Goal: Register for event/course

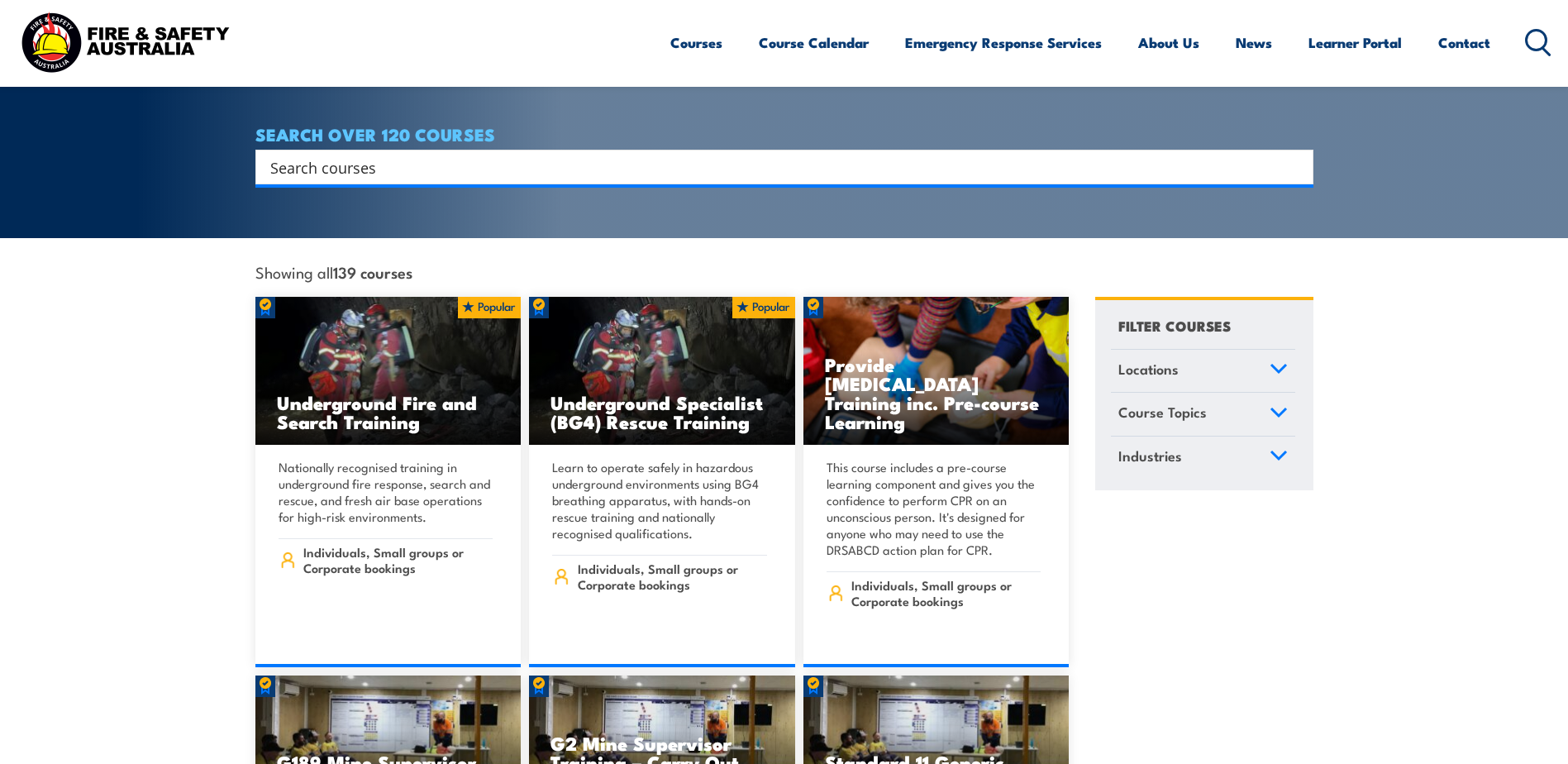
scroll to position [276, 0]
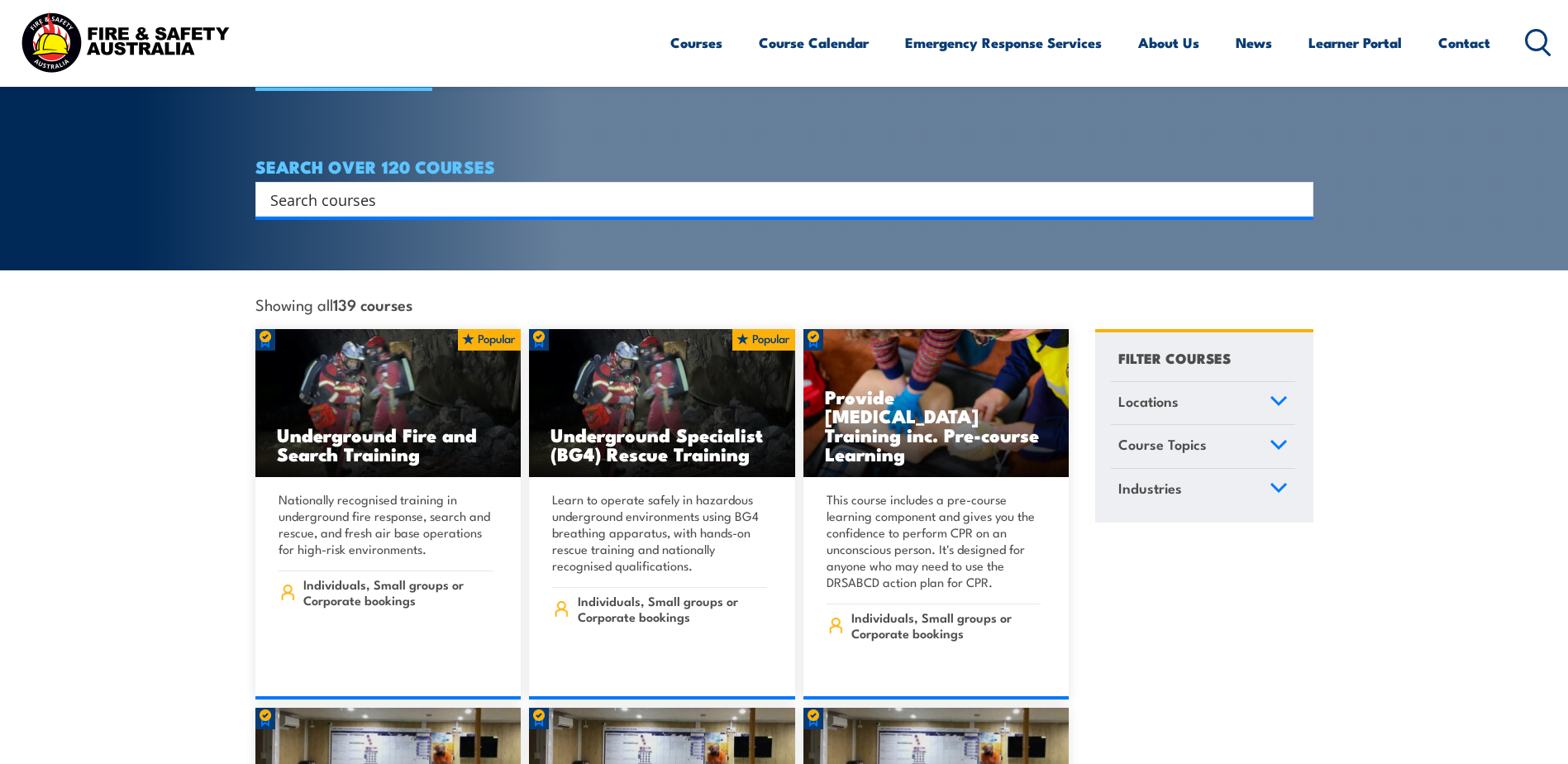
click at [1199, 382] on link "Locations" at bounding box center [1203, 403] width 184 height 43
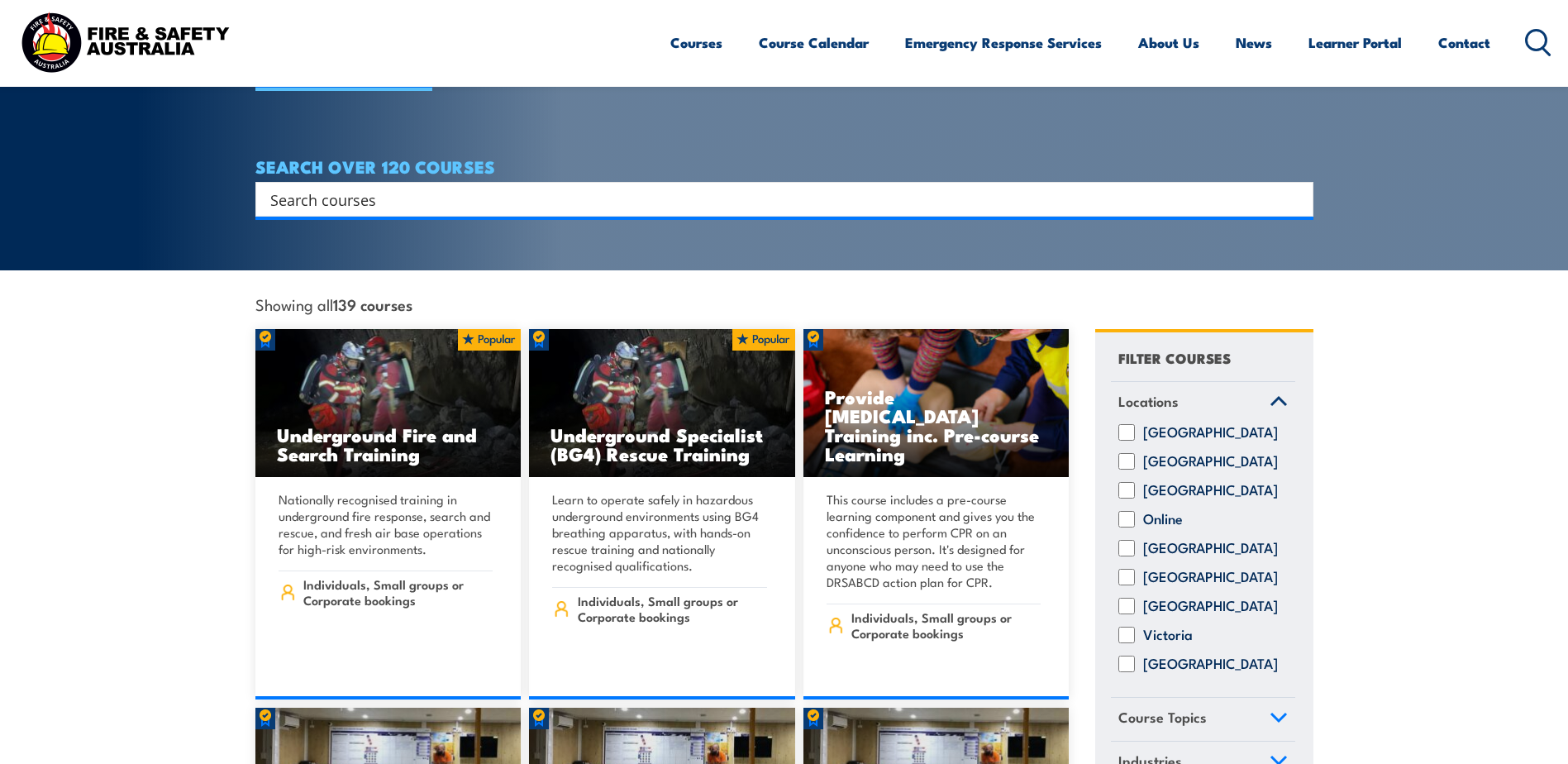
click at [1182, 459] on label "[GEOGRAPHIC_DATA]" at bounding box center [1210, 461] width 134 height 17
click at [1135, 459] on input "[GEOGRAPHIC_DATA]" at bounding box center [1126, 461] width 17 height 17
checkbox input "true"
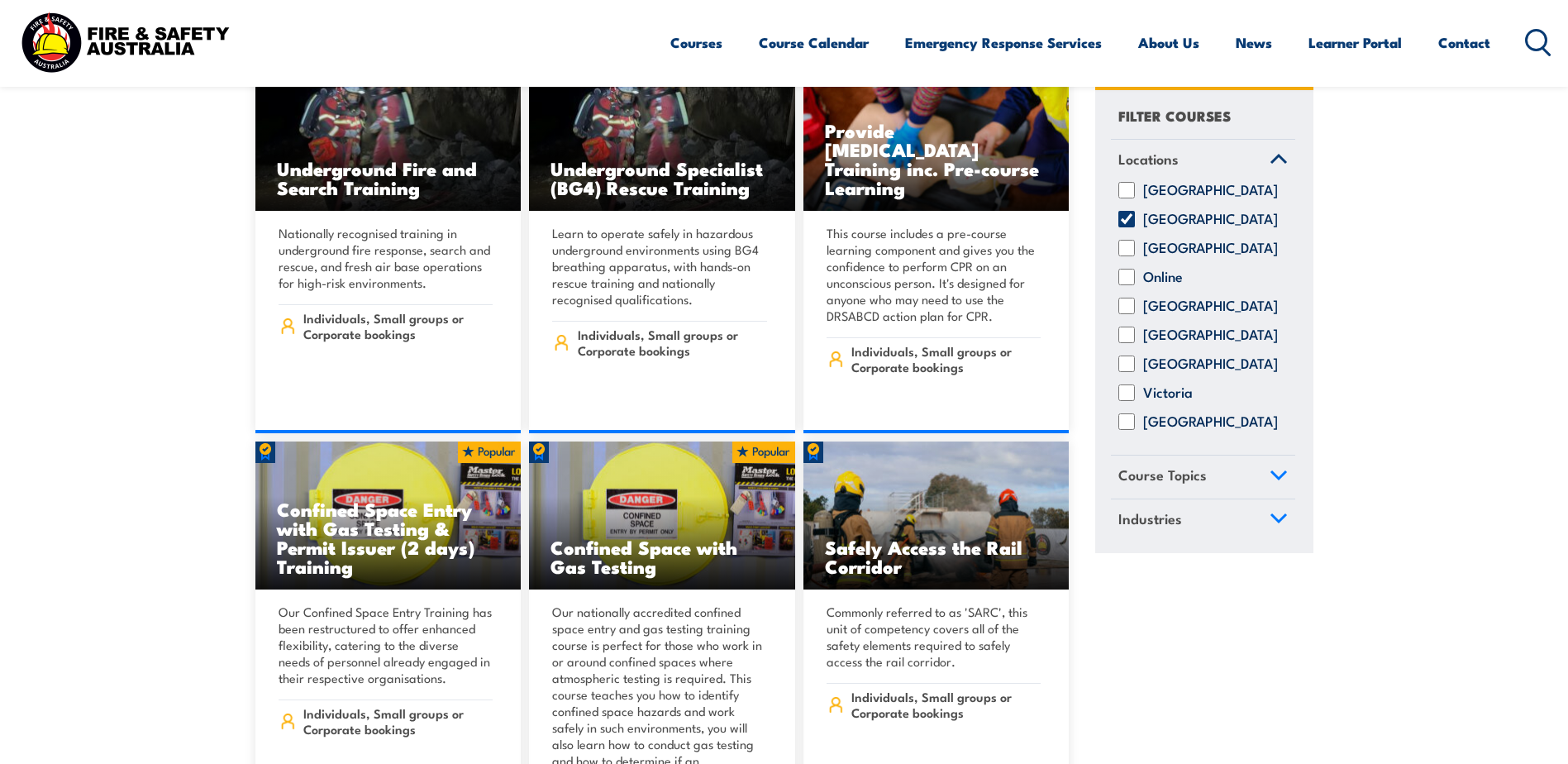
scroll to position [827, 0]
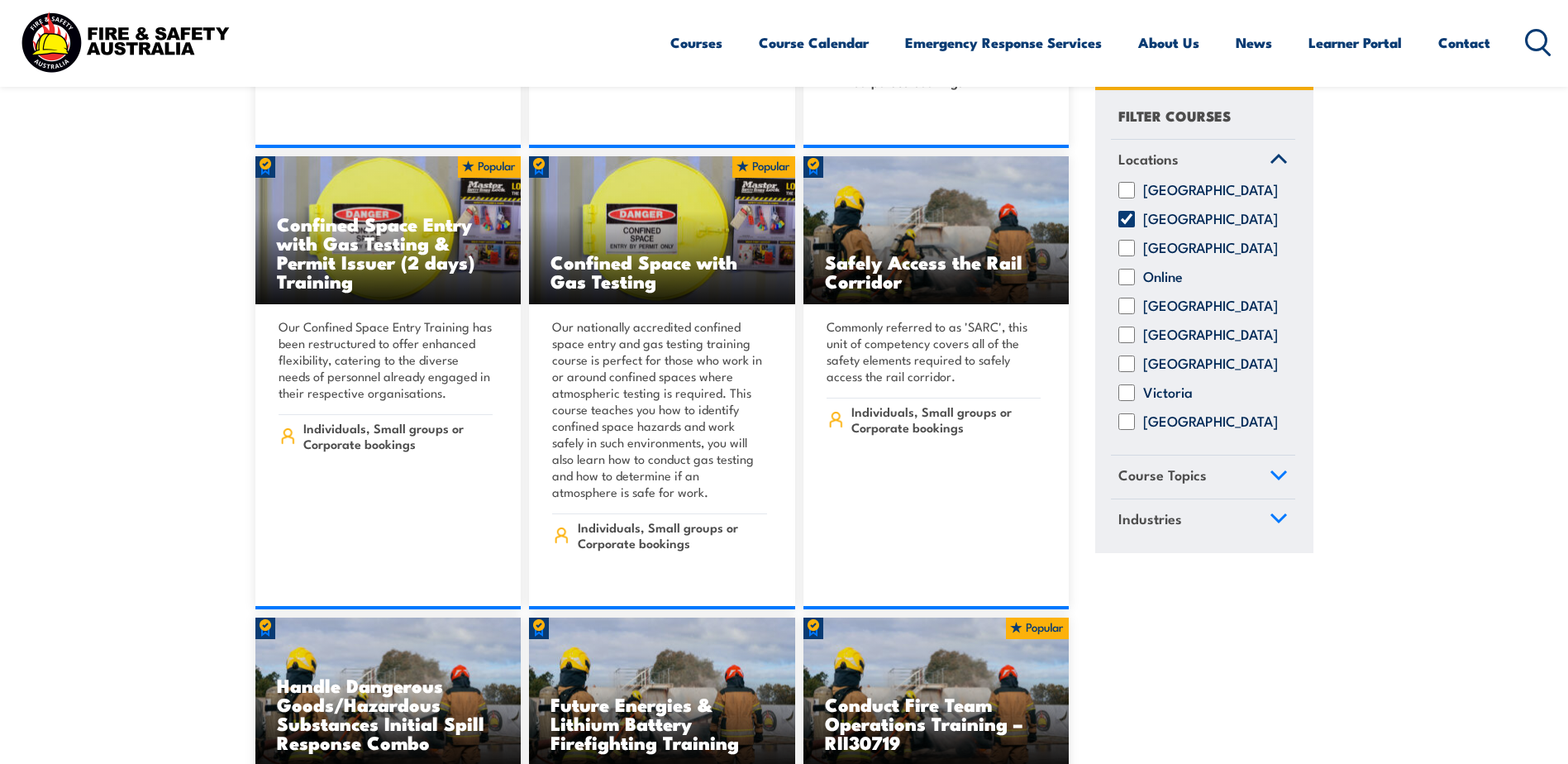
click at [1220, 521] on link "Industries" at bounding box center [1203, 520] width 184 height 43
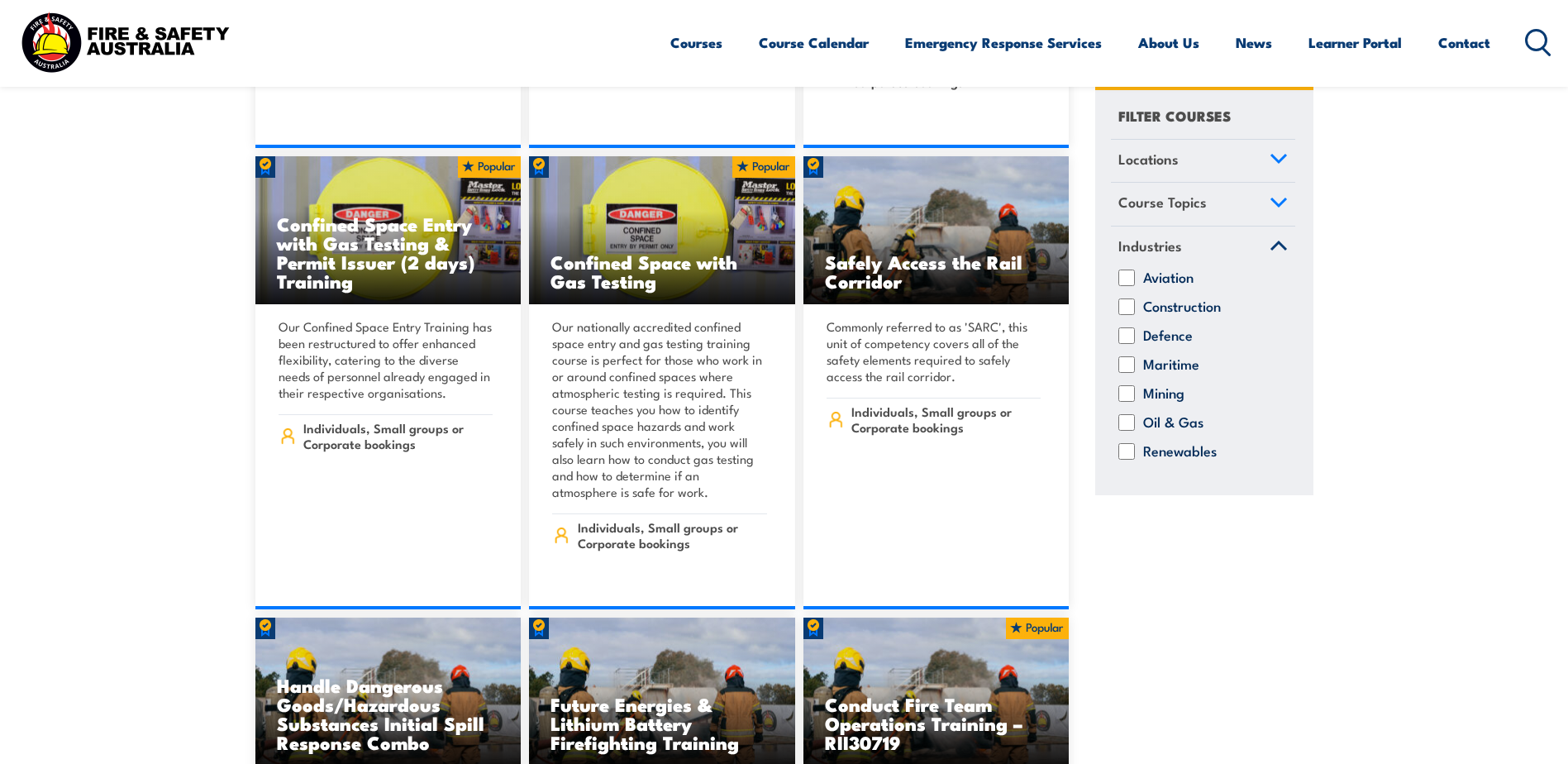
click at [1152, 301] on label "Construction" at bounding box center [1182, 306] width 78 height 17
click at [1135, 301] on input "Construction" at bounding box center [1126, 306] width 17 height 17
checkbox input "true"
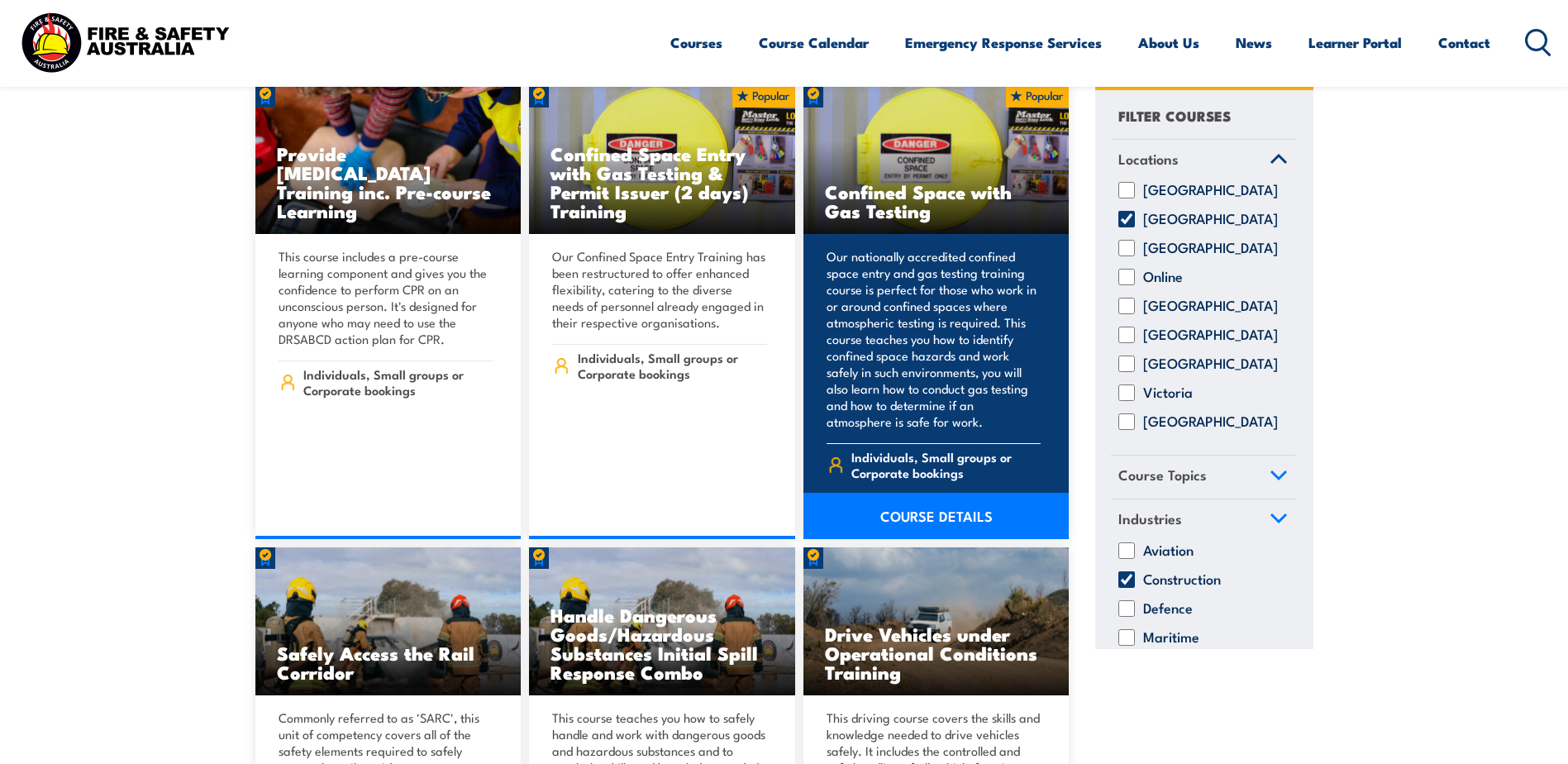
scroll to position [551, 0]
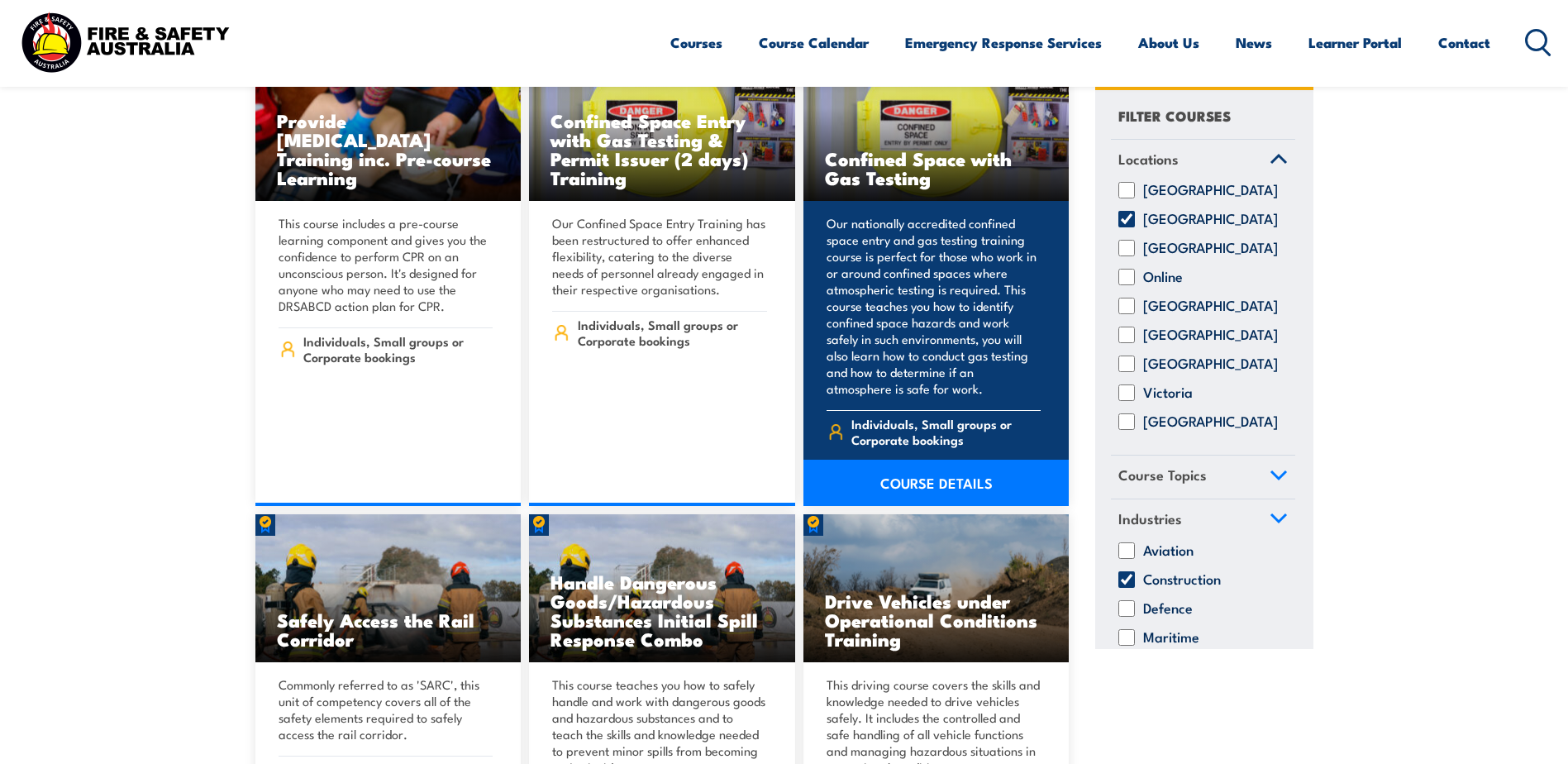
click at [890, 460] on link "COURSE DETAILS" at bounding box center [937, 482] width 267 height 47
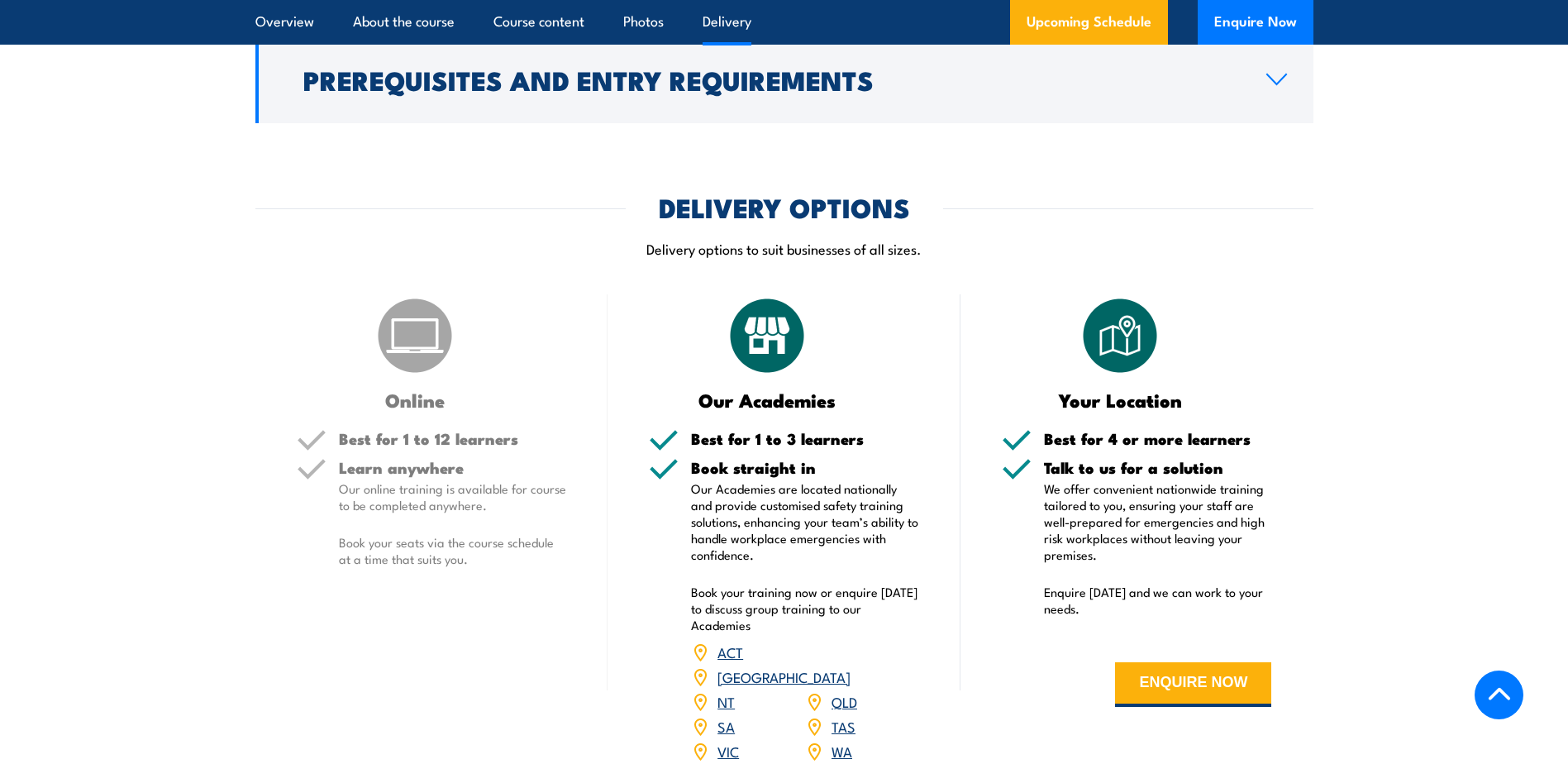
scroll to position [2479, 0]
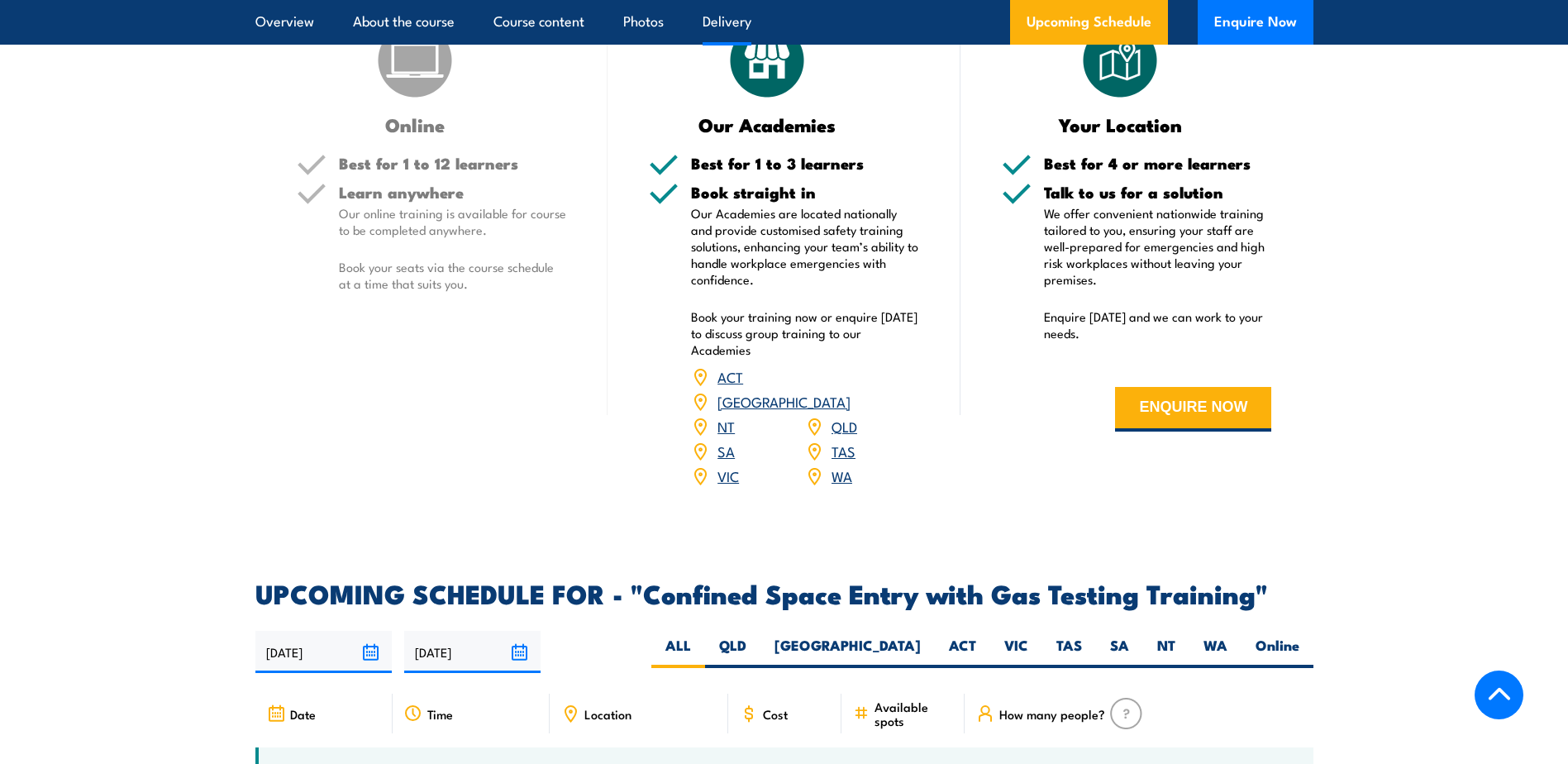
click at [847, 395] on link "NSW" at bounding box center [784, 401] width 133 height 20
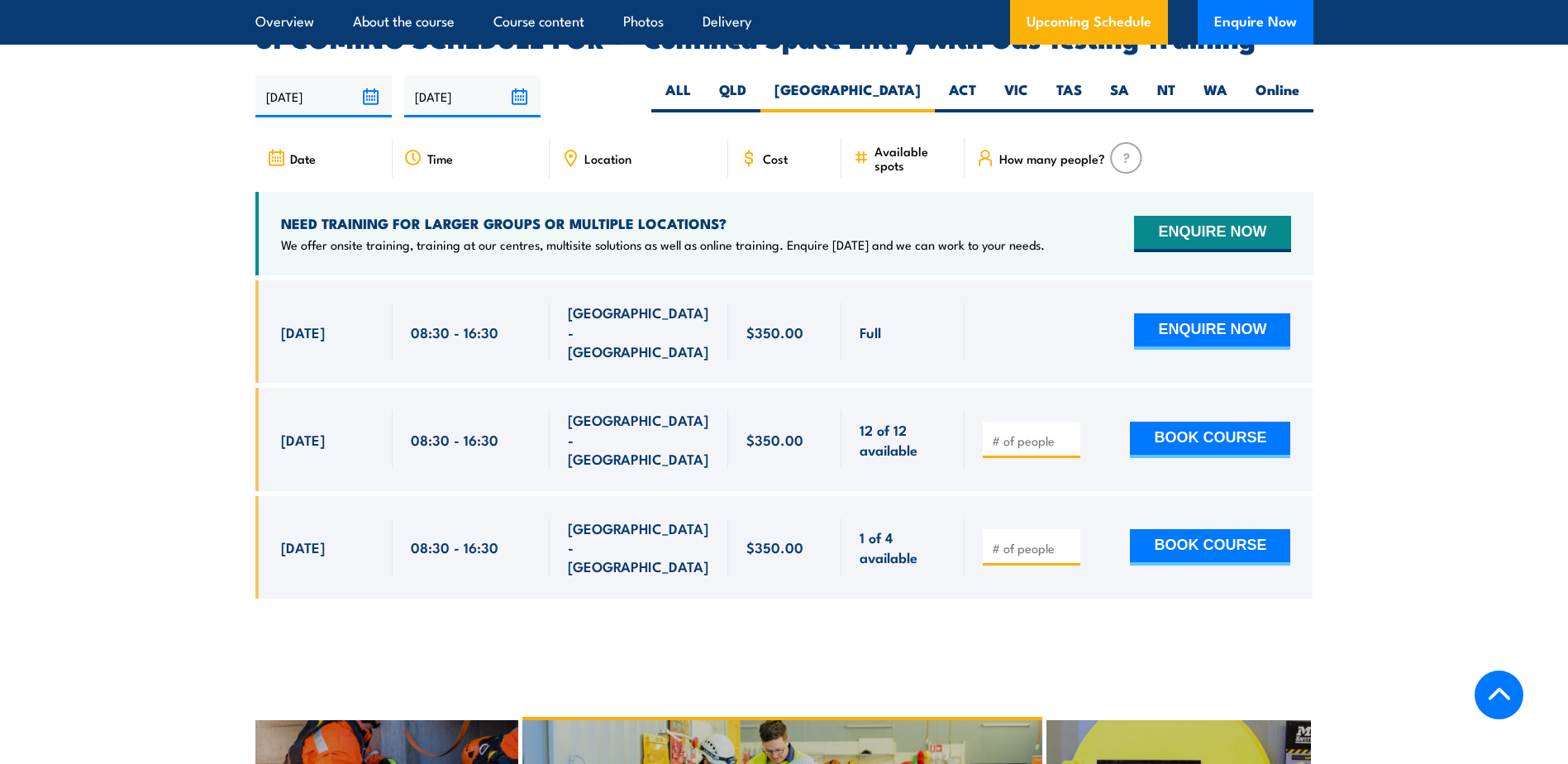
scroll to position [3055, 0]
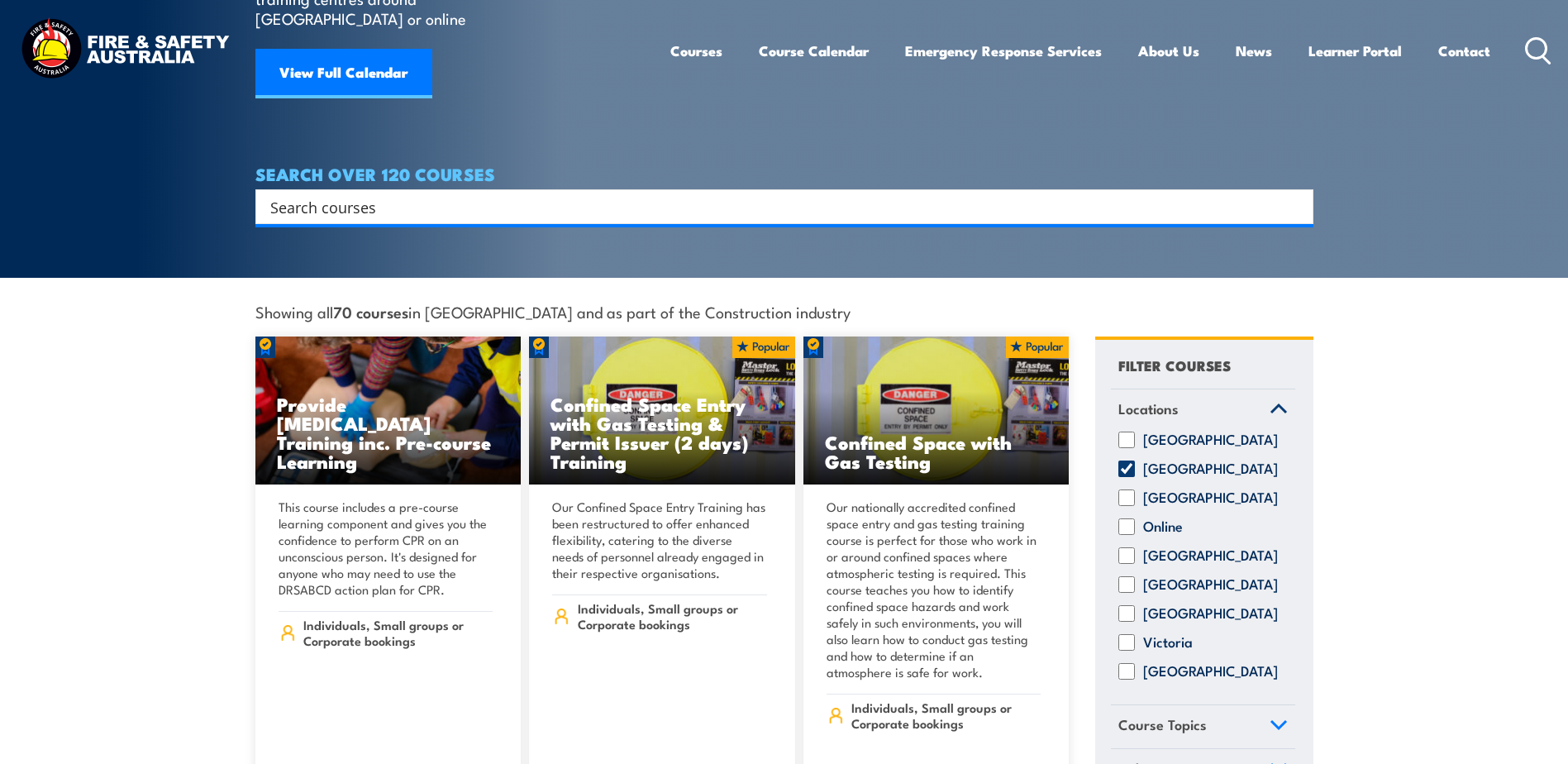
scroll to position [279, 0]
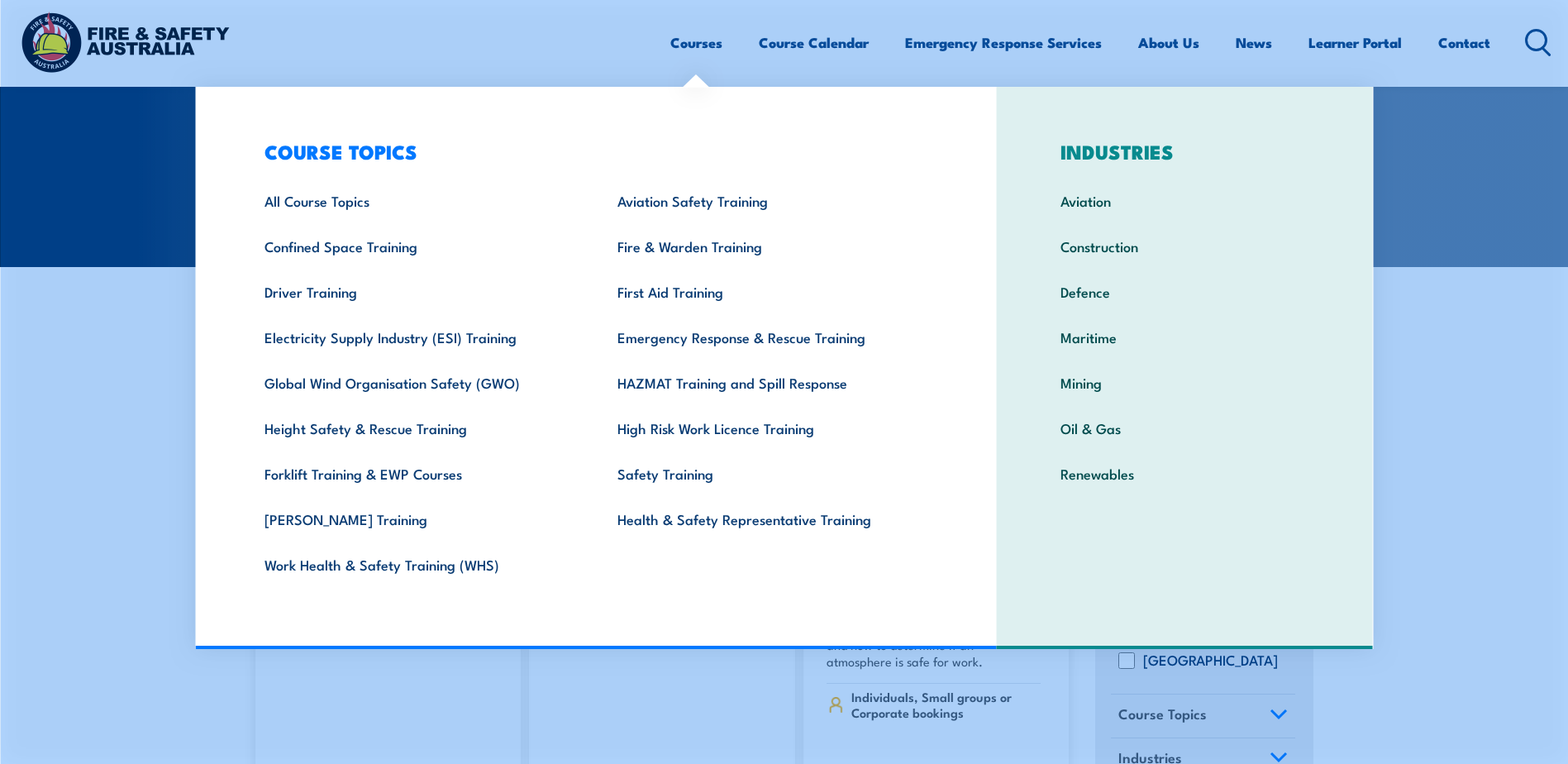
click at [707, 39] on link "Courses" at bounding box center [696, 43] width 52 height 44
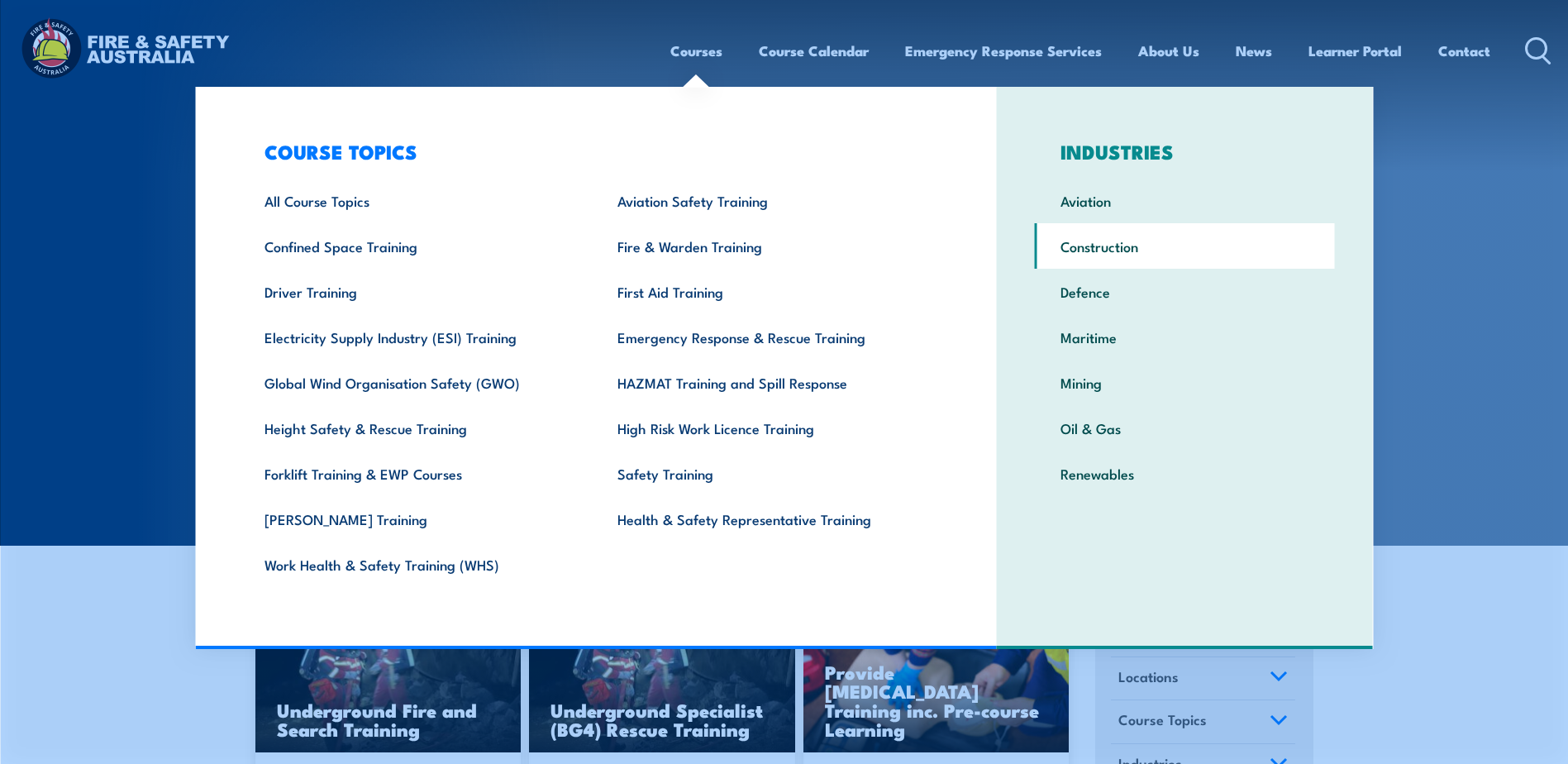
click at [1094, 248] on link "Construction" at bounding box center [1185, 246] width 300 height 46
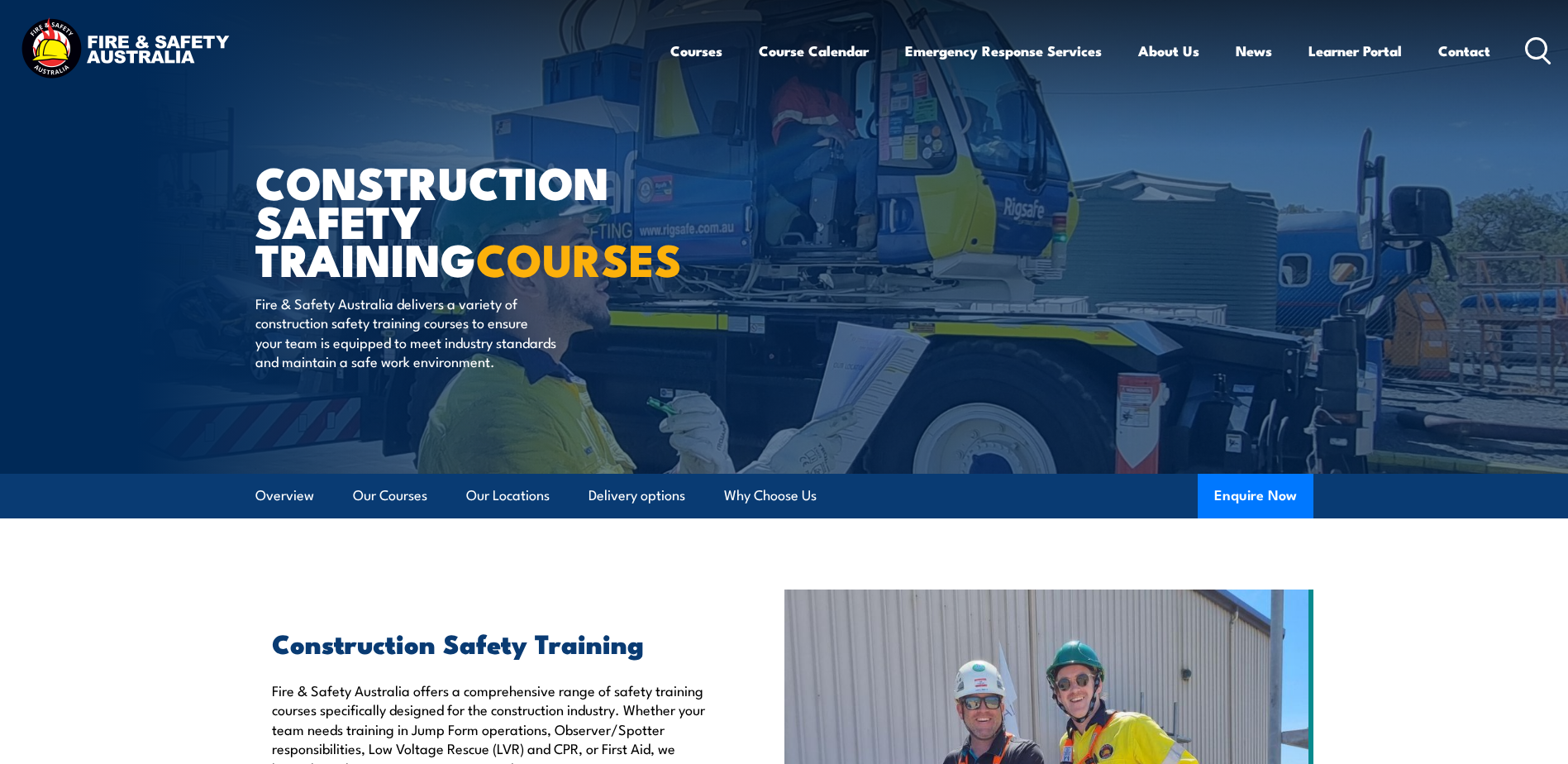
scroll to position [276, 0]
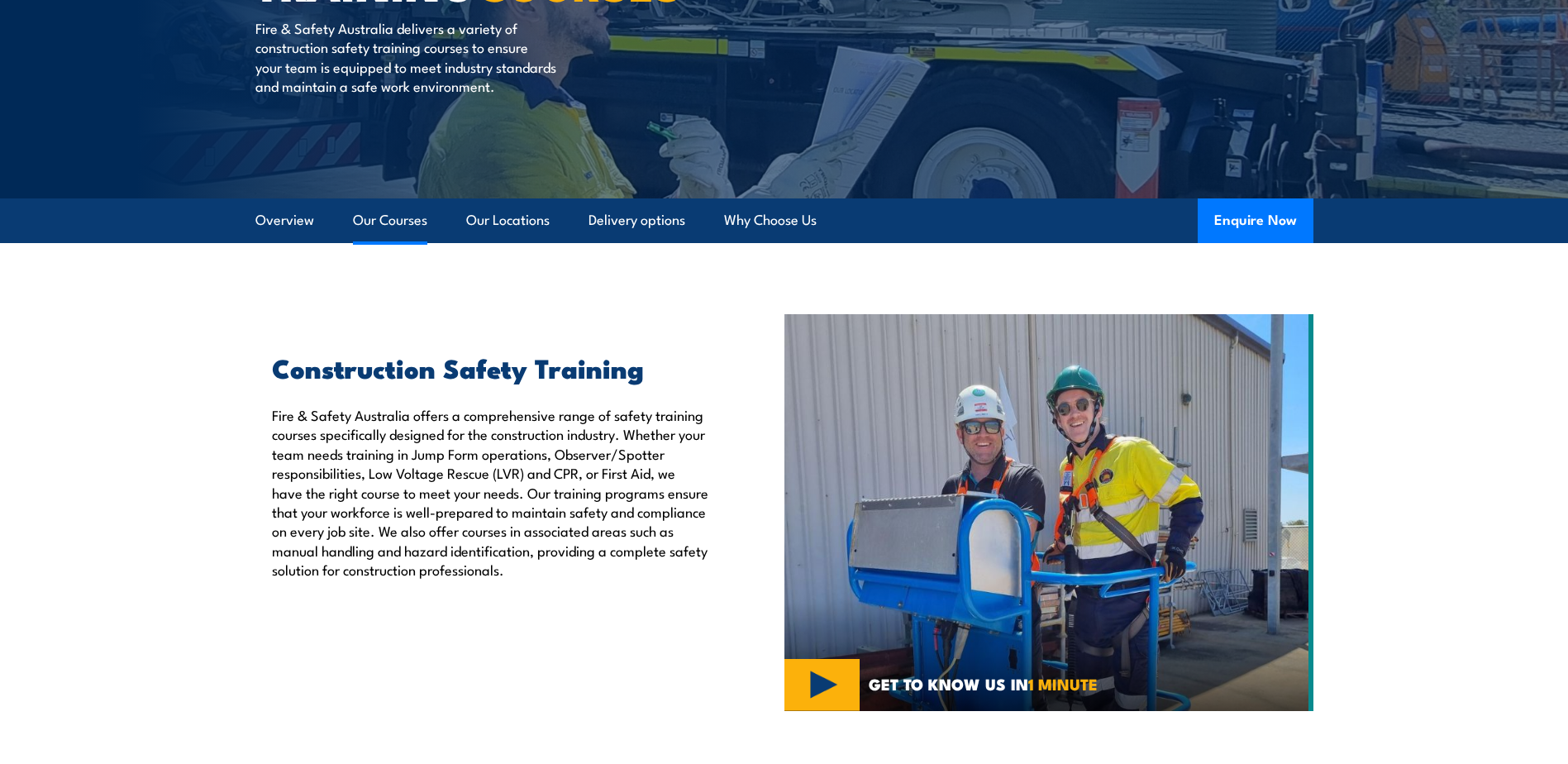
click at [370, 222] on link "Our Courses" at bounding box center [390, 220] width 75 height 44
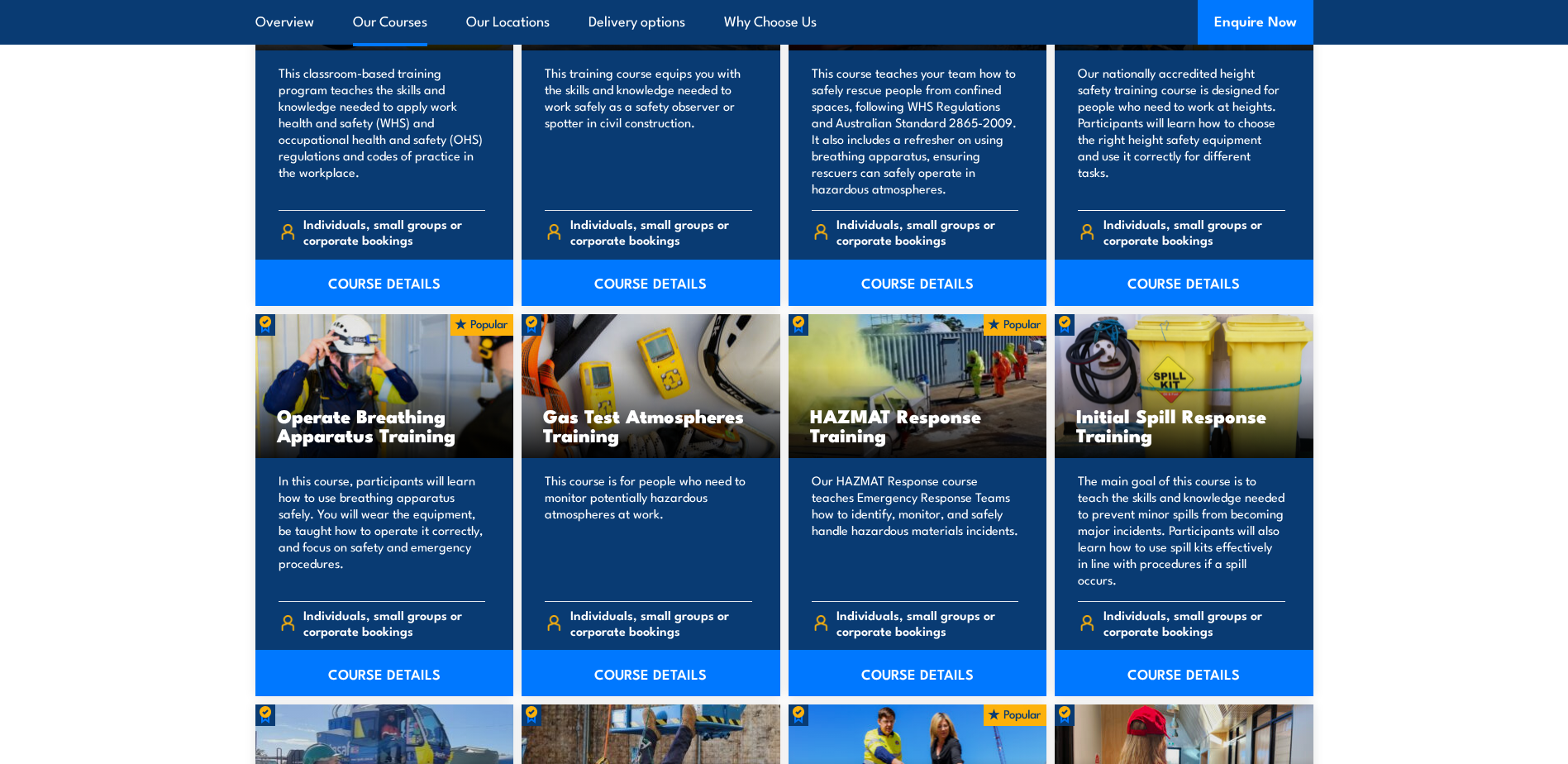
scroll to position [1529, 0]
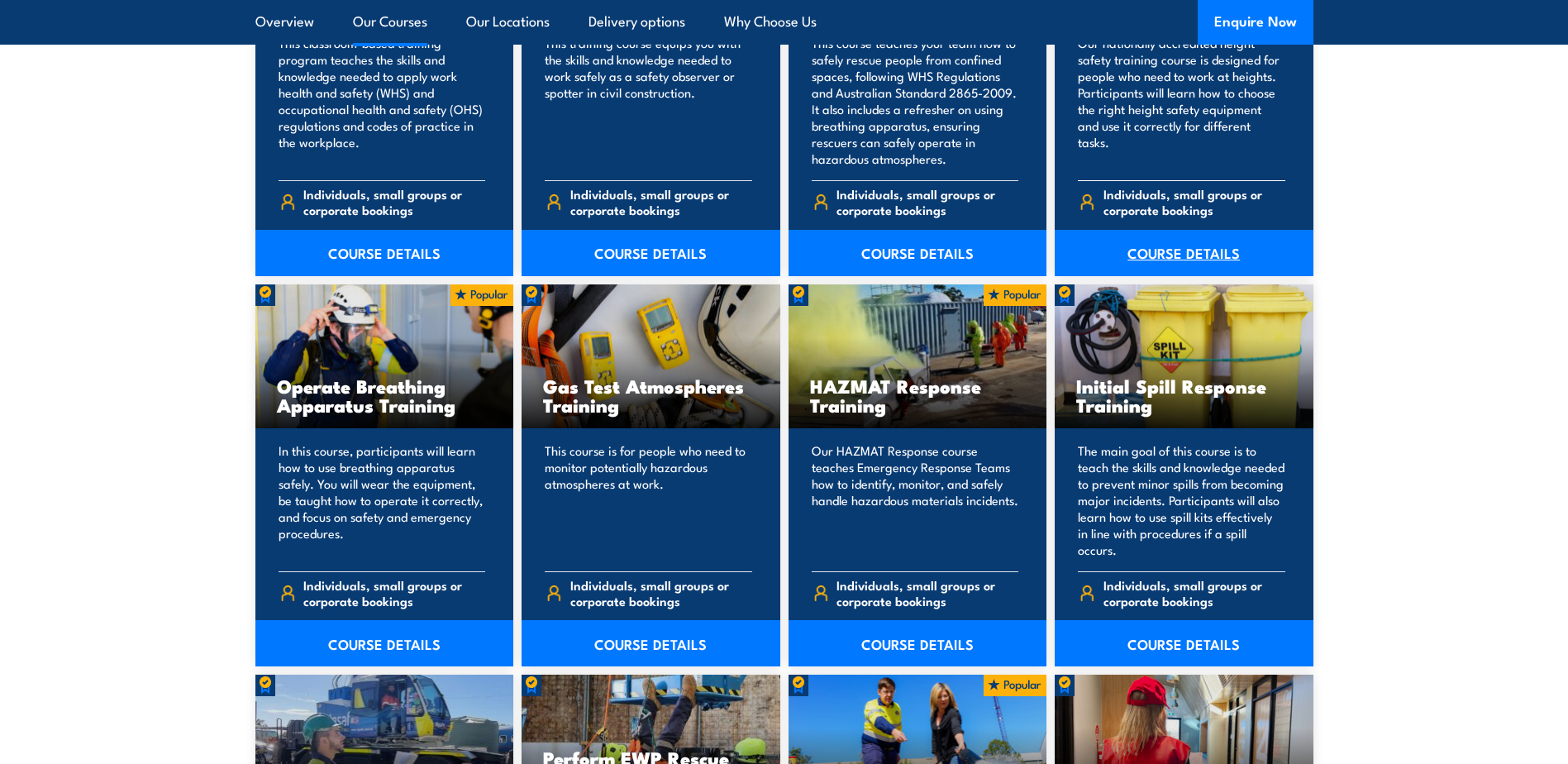
click at [1124, 241] on link "COURSE DETAILS" at bounding box center [1184, 253] width 259 height 47
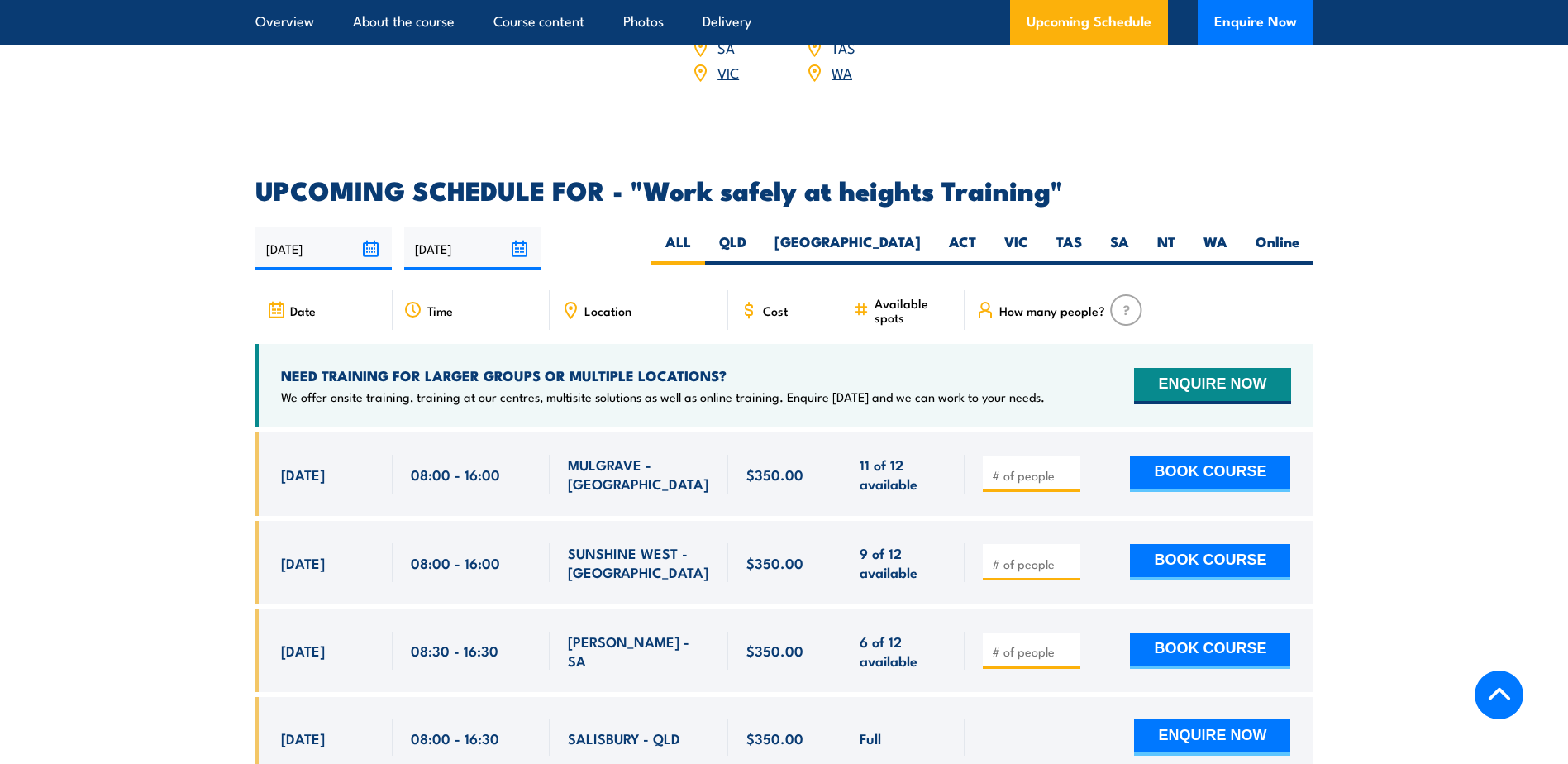
scroll to position [2204, 0]
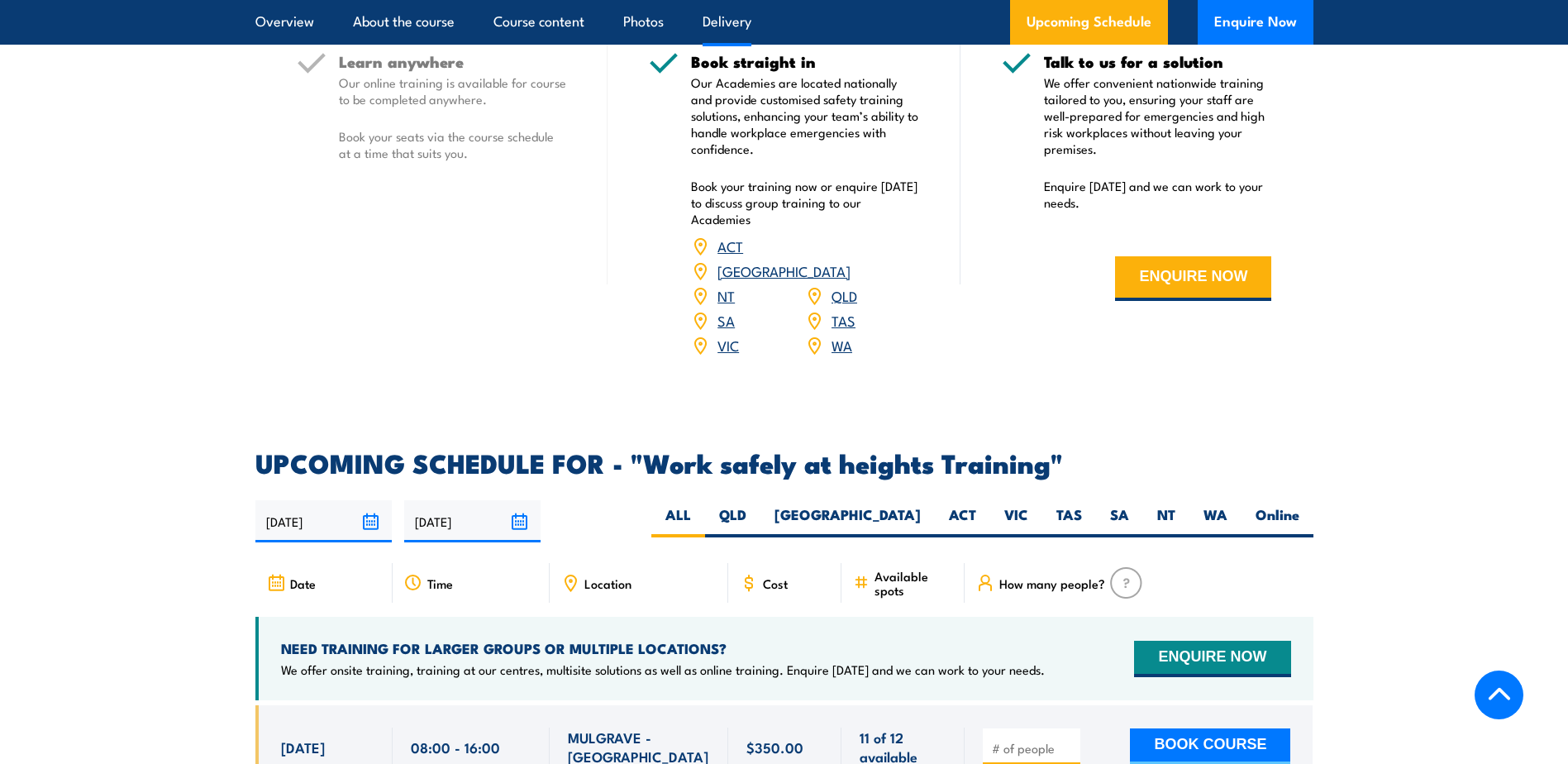
click at [851, 261] on link "[GEOGRAPHIC_DATA]" at bounding box center [784, 271] width 133 height 20
